Goal: Information Seeking & Learning: Learn about a topic

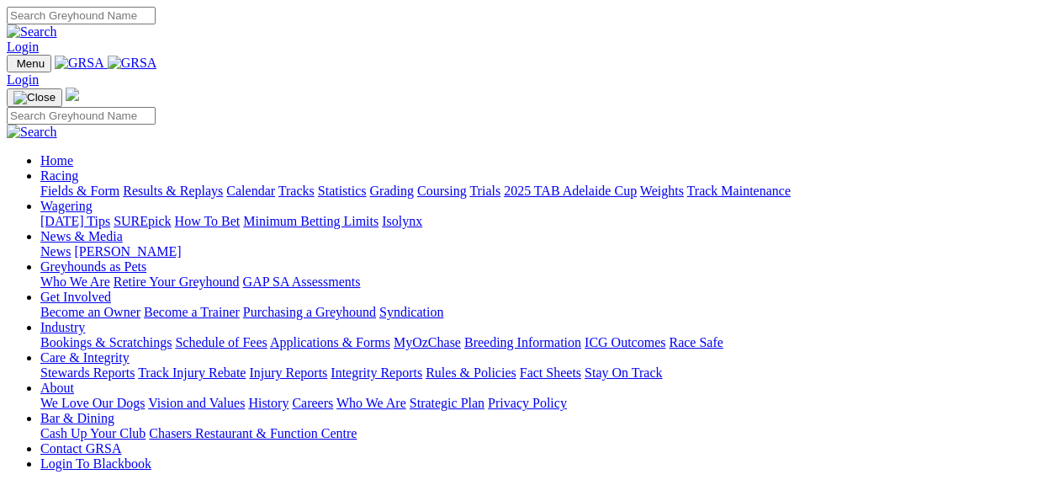
click at [223, 183] on link "Results & Replays" at bounding box center [173, 190] width 100 height 14
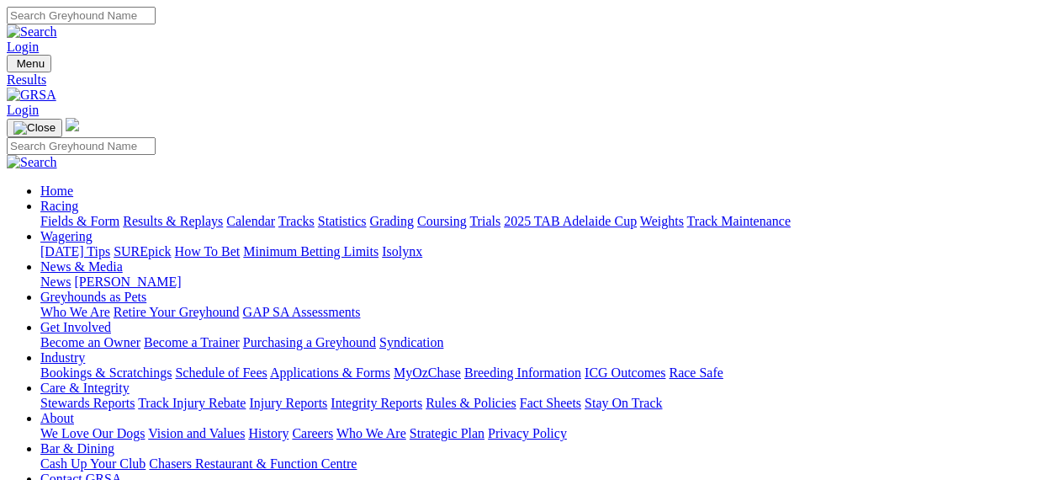
click at [81, 214] on link "Fields & Form" at bounding box center [79, 221] width 79 height 14
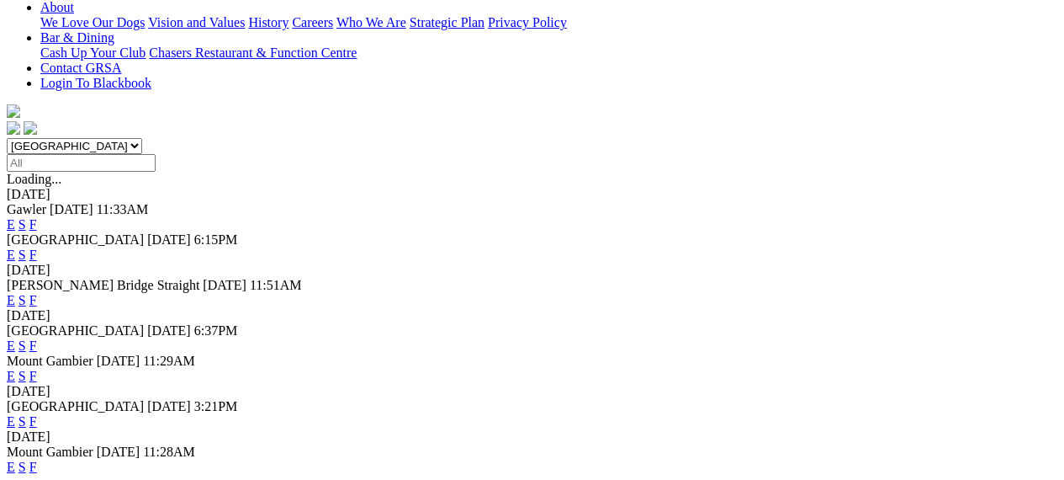
scroll to position [424, 0]
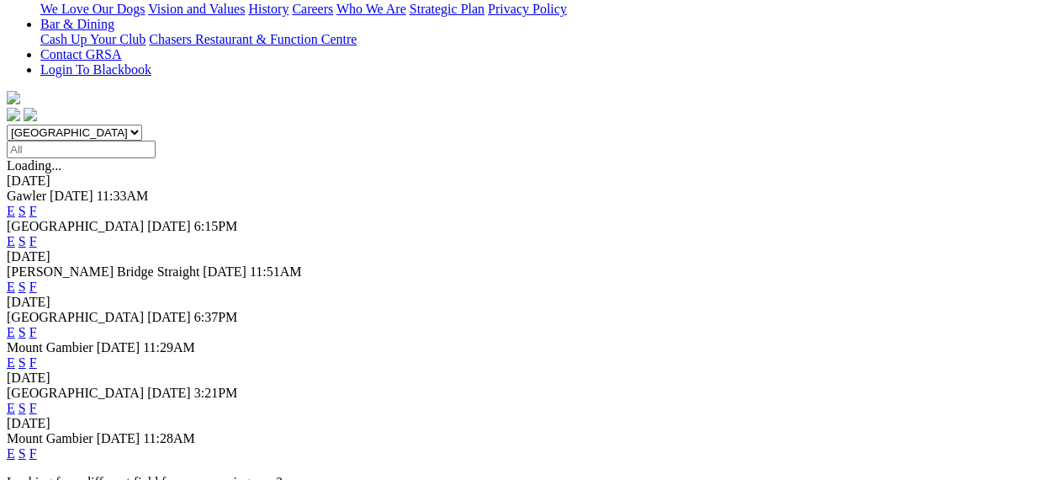
click at [15, 325] on link "E" at bounding box center [11, 332] width 8 height 14
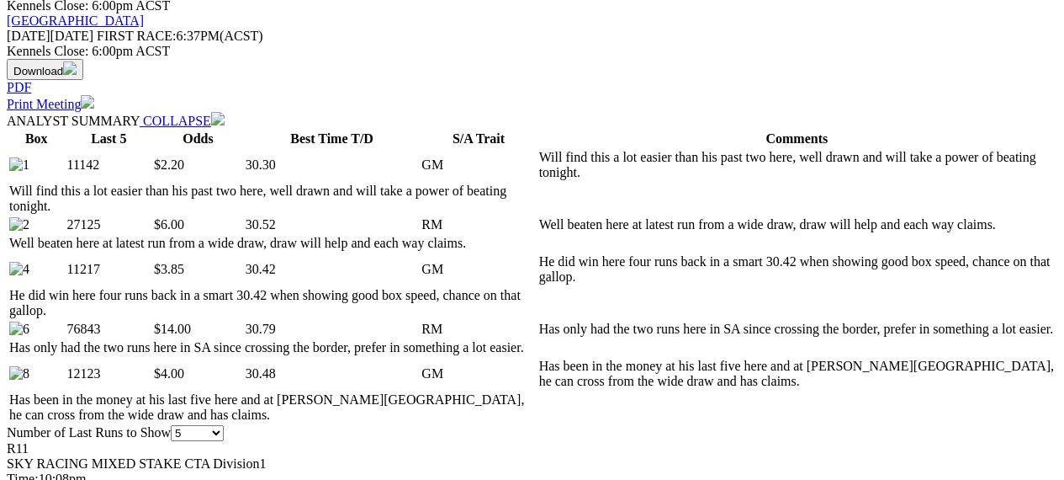
scroll to position [785, 0]
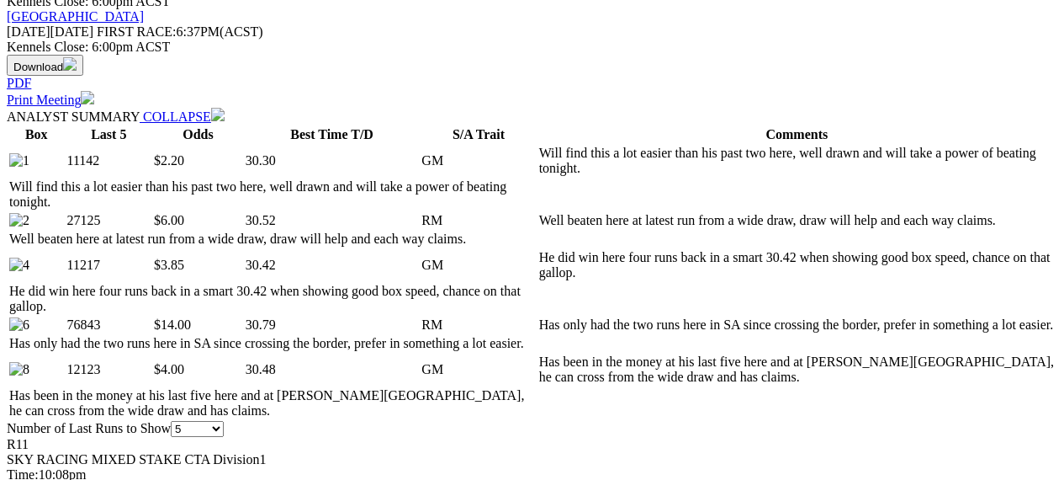
drag, startPoint x: 1072, startPoint y: 186, endPoint x: 1055, endPoint y: 42, distance: 144.9
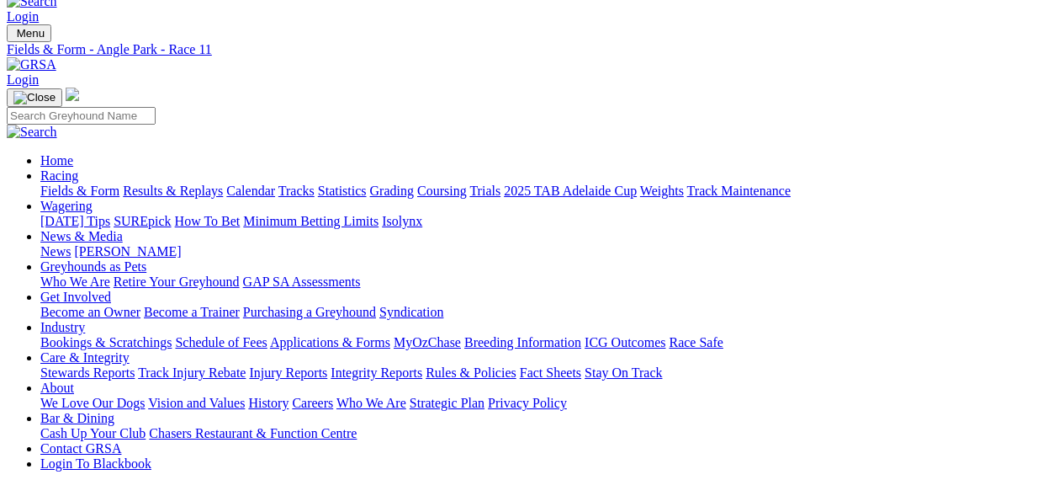
scroll to position [0, 0]
